Goal: Task Accomplishment & Management: Manage account settings

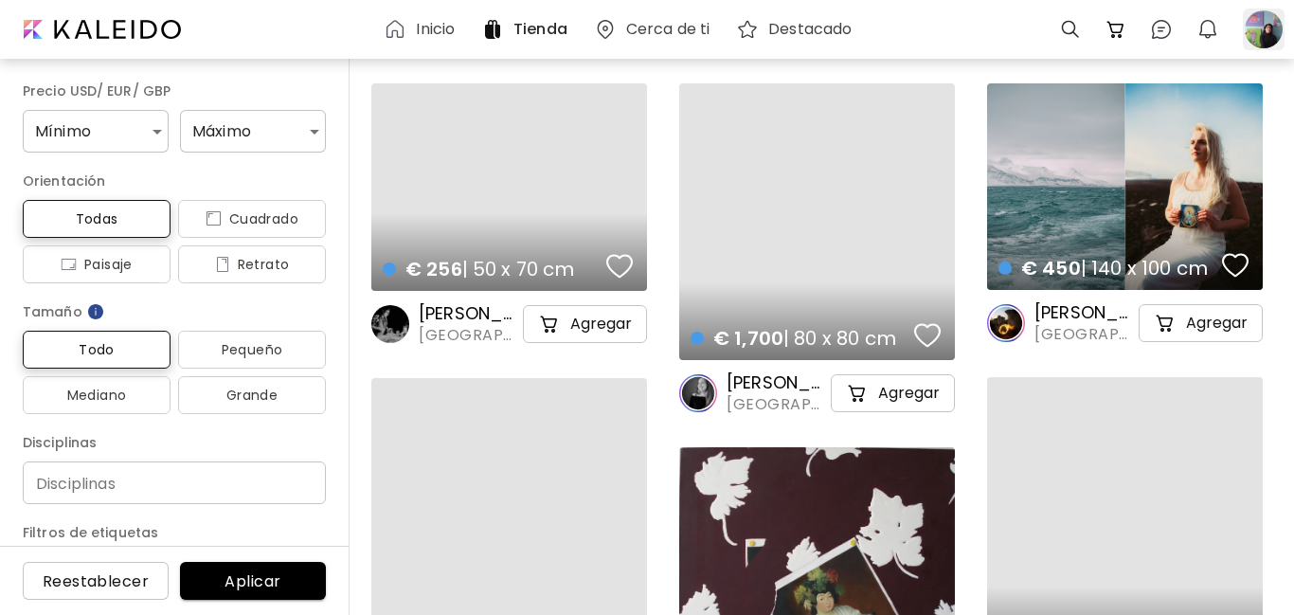
click at [1270, 42] on div at bounding box center [1263, 30] width 42 height 42
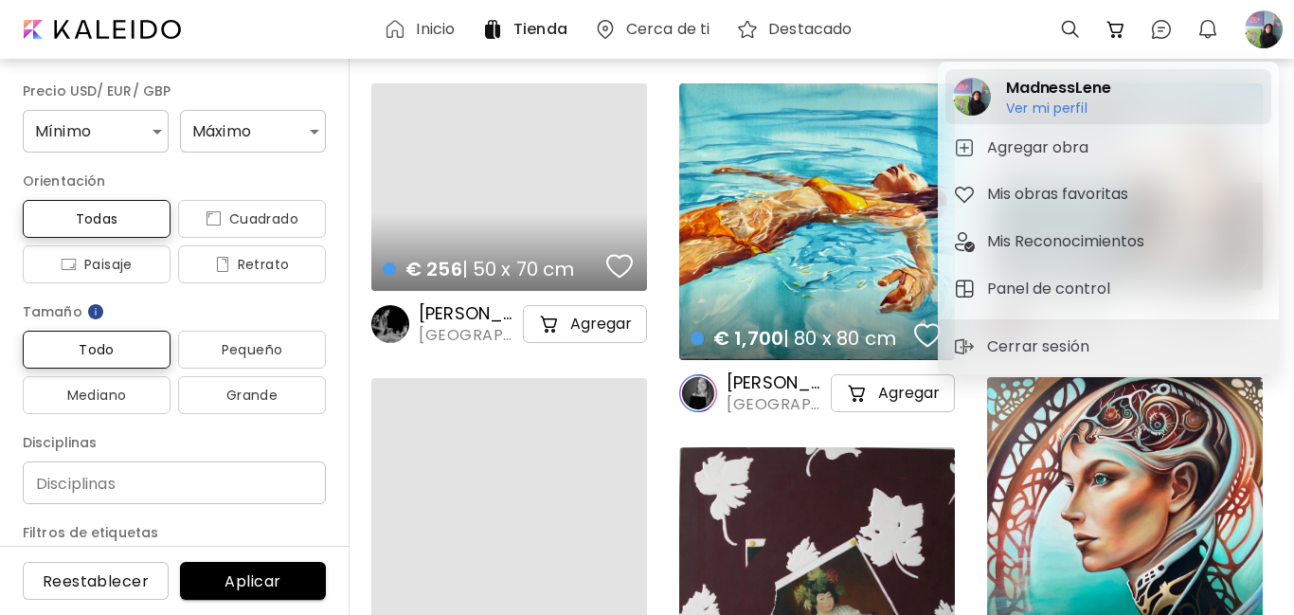
click at [1064, 114] on h6 "Ver mi perfil" at bounding box center [1058, 107] width 105 height 17
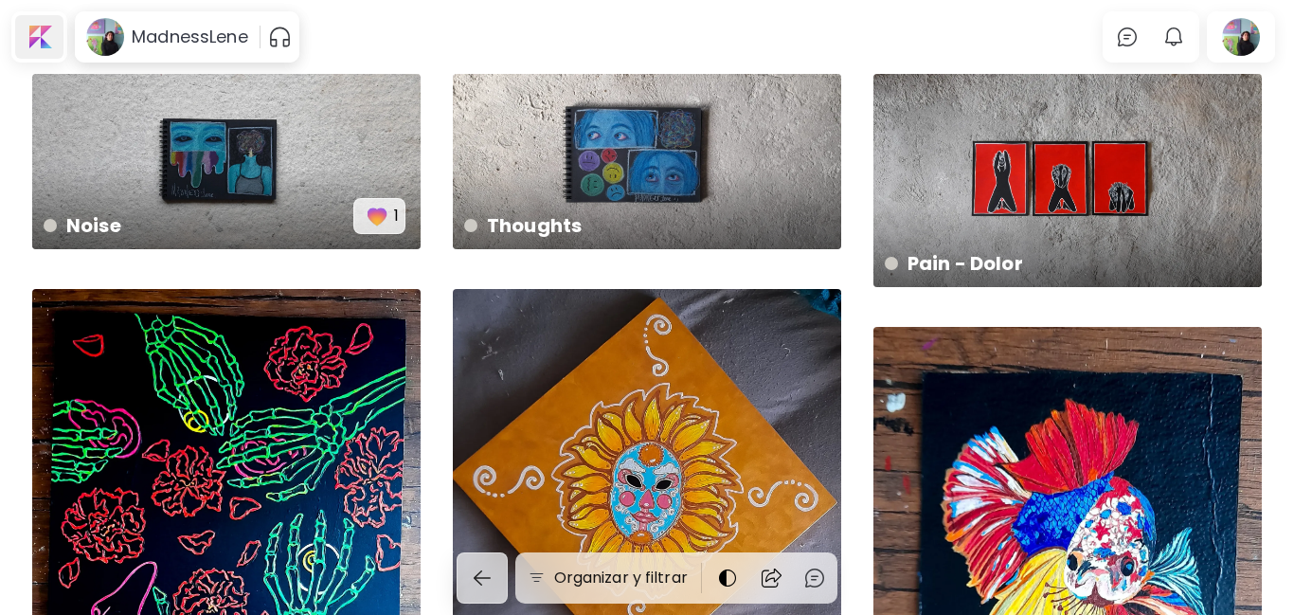
click at [35, 34] on div at bounding box center [39, 37] width 48 height 44
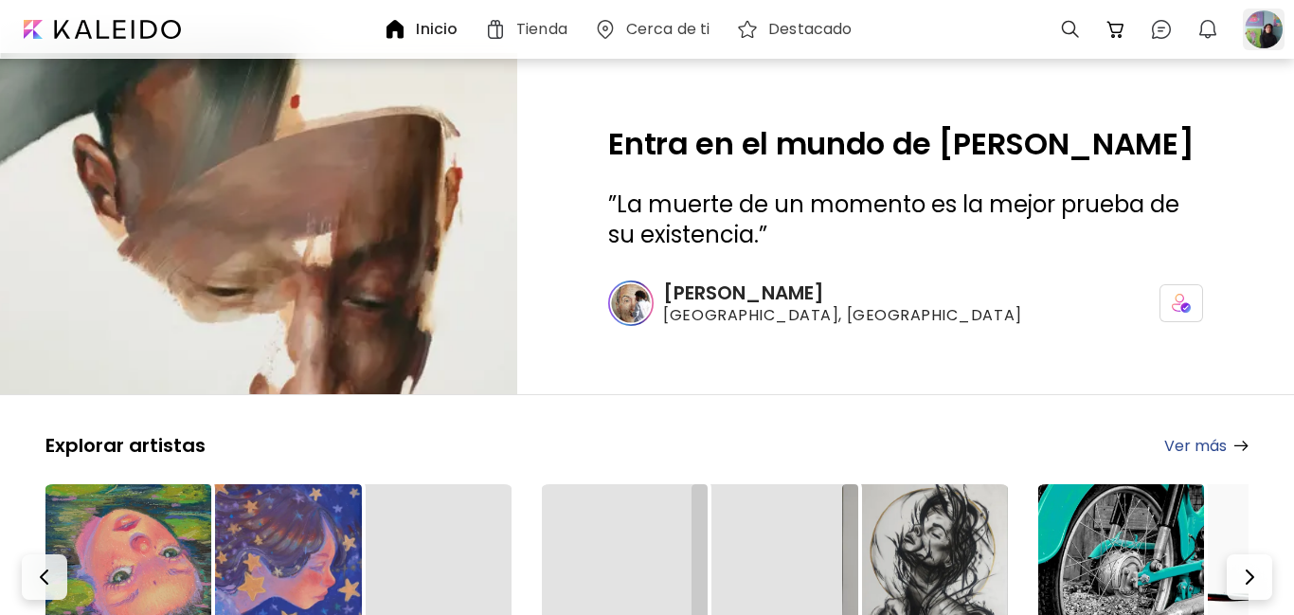
click at [1257, 30] on div at bounding box center [1263, 30] width 42 height 42
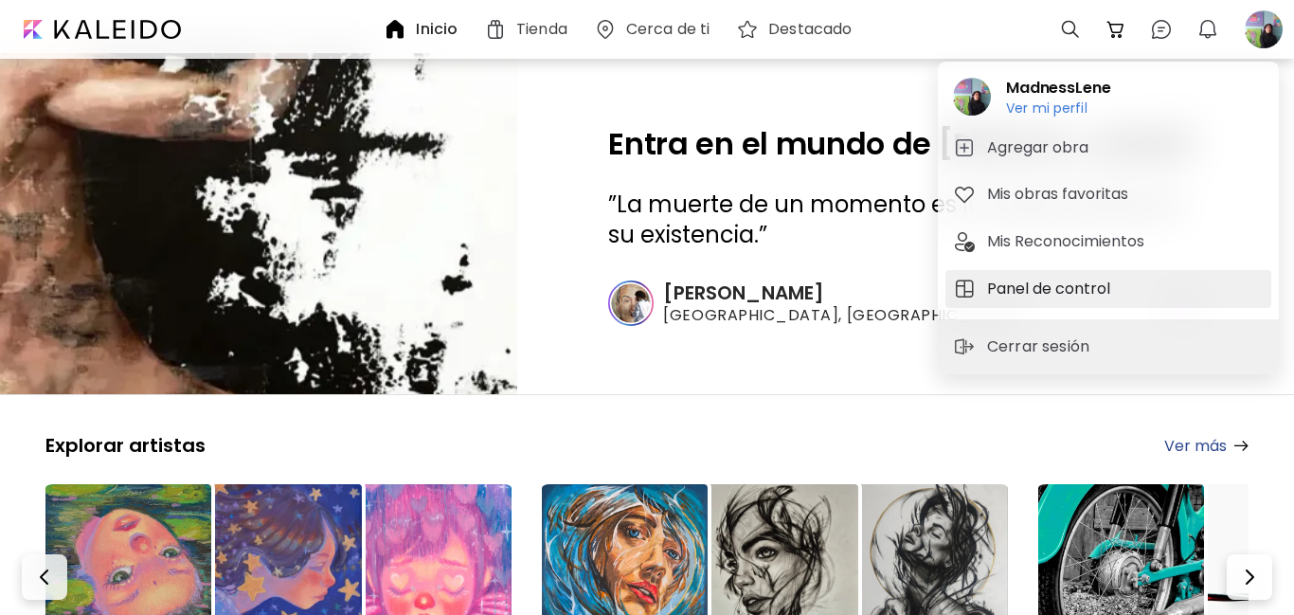
click at [1029, 284] on h5 "Panel de control" at bounding box center [1051, 288] width 129 height 23
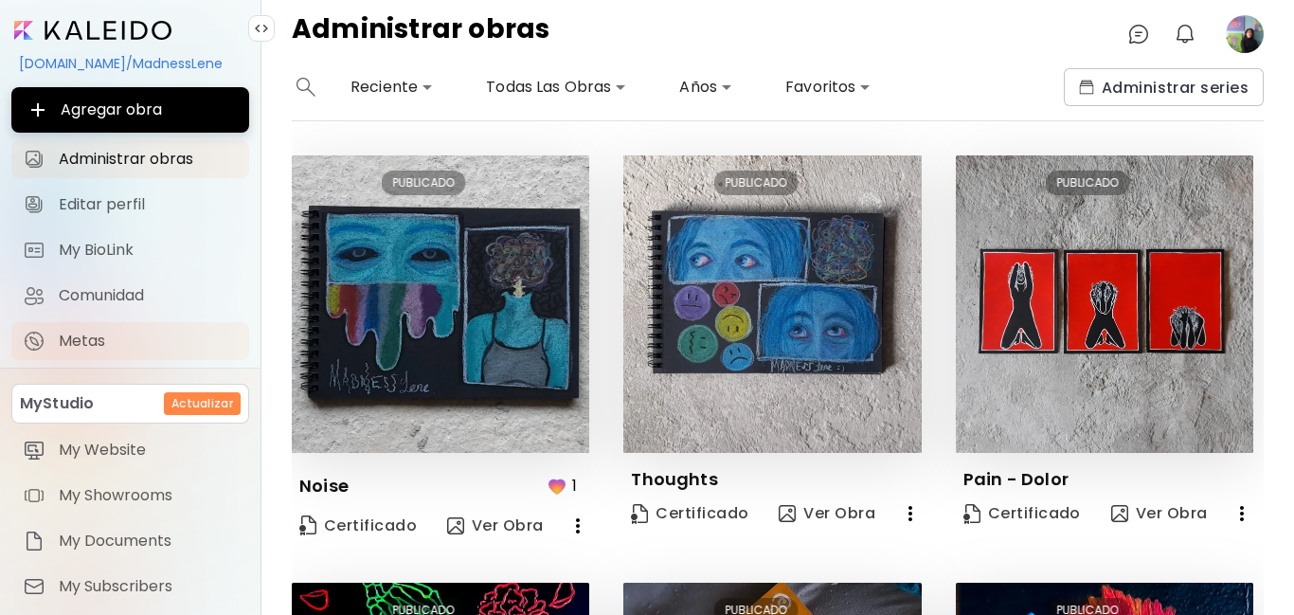
scroll to position [188, 0]
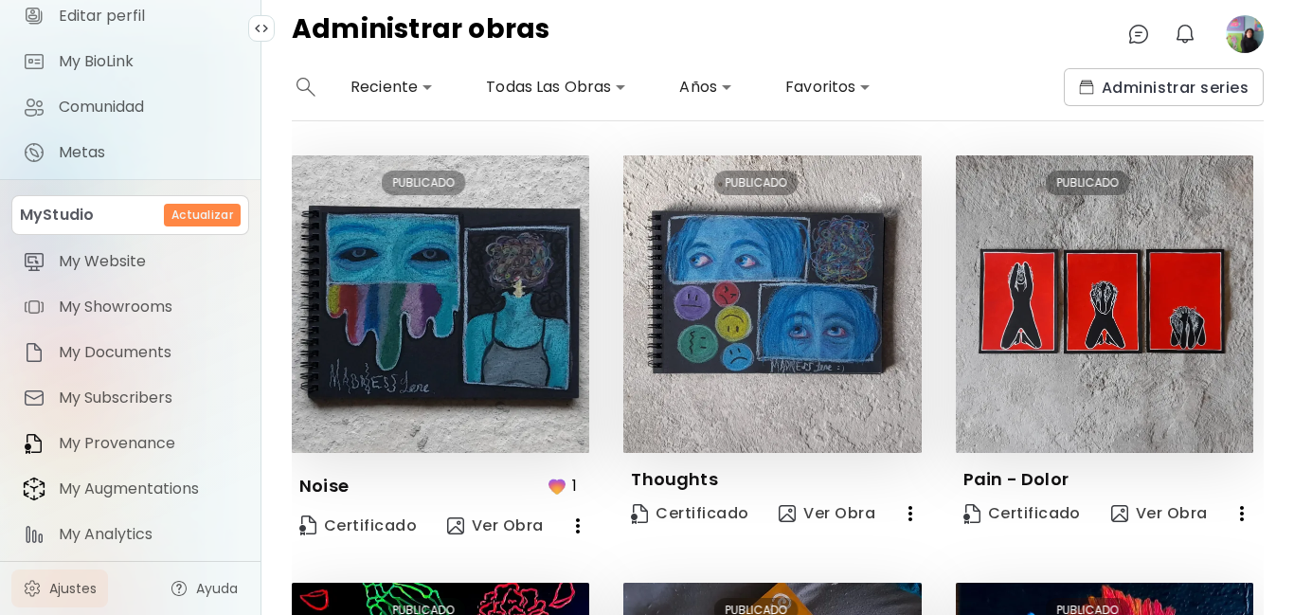
click at [62, 589] on span "Ajustes" at bounding box center [72, 588] width 47 height 19
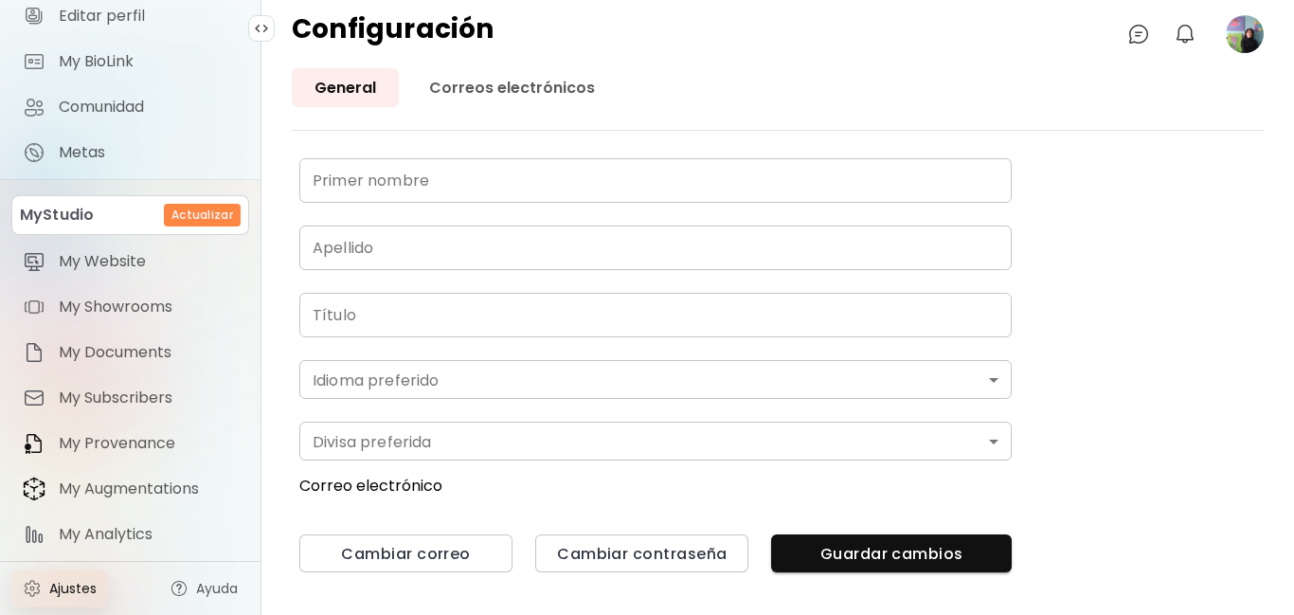
type input "**********"
type input "*******"
type input "*"
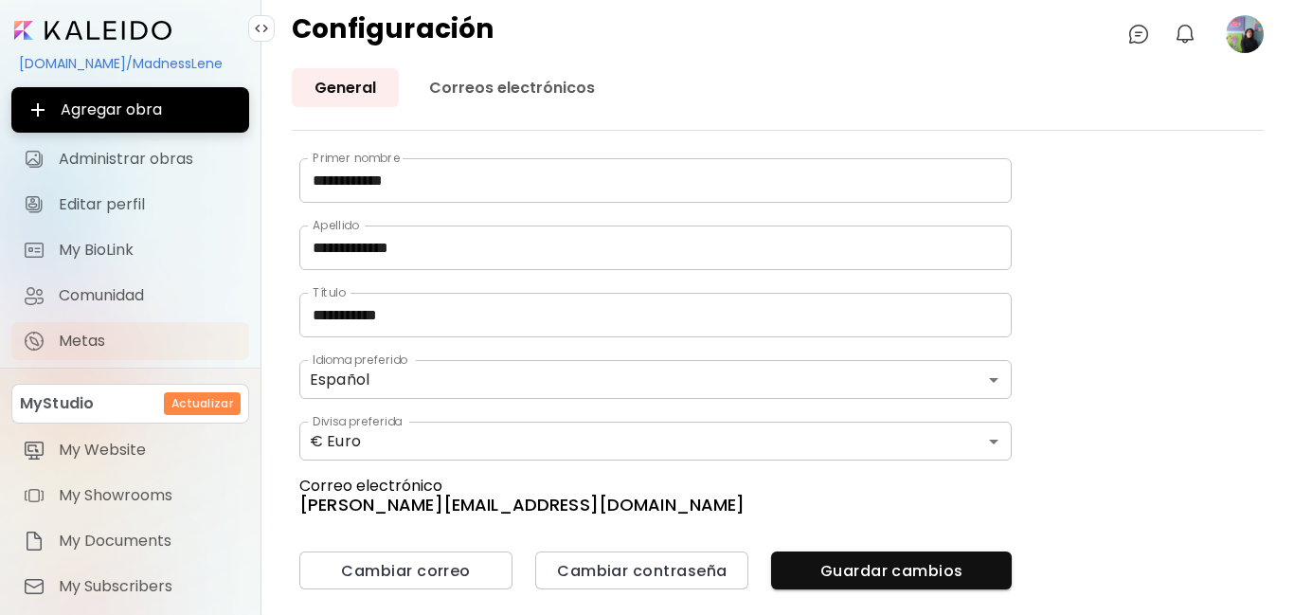
scroll to position [188, 0]
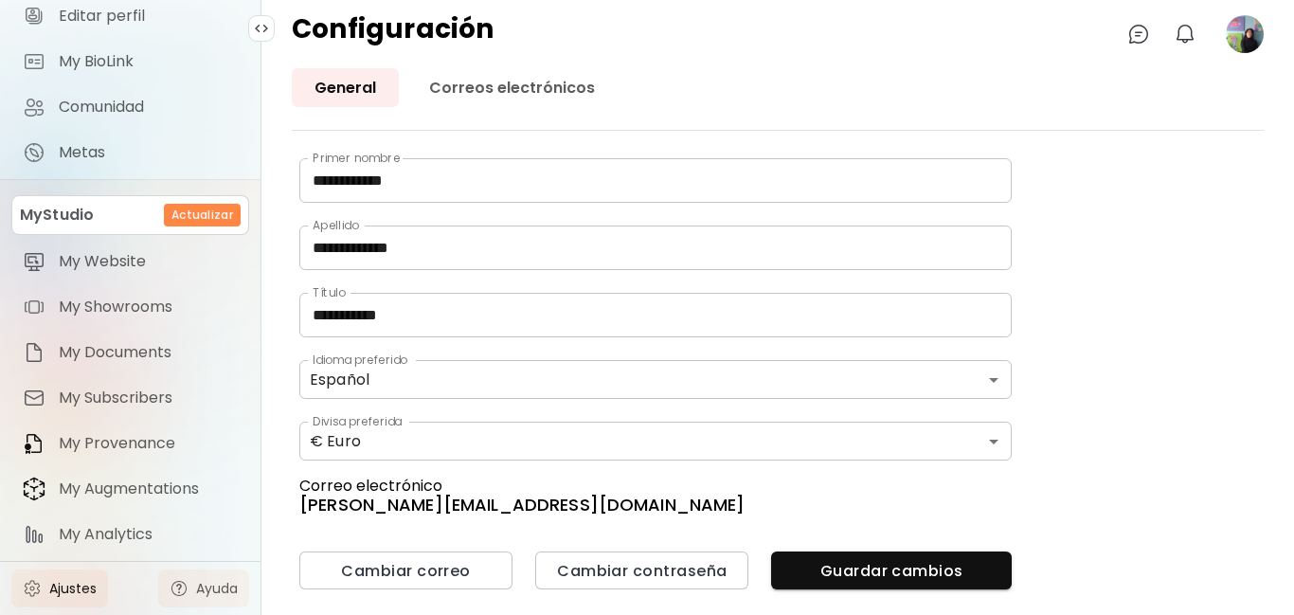
click at [196, 577] on link "Ayuda" at bounding box center [203, 588] width 91 height 38
